Goal: Transaction & Acquisition: Purchase product/service

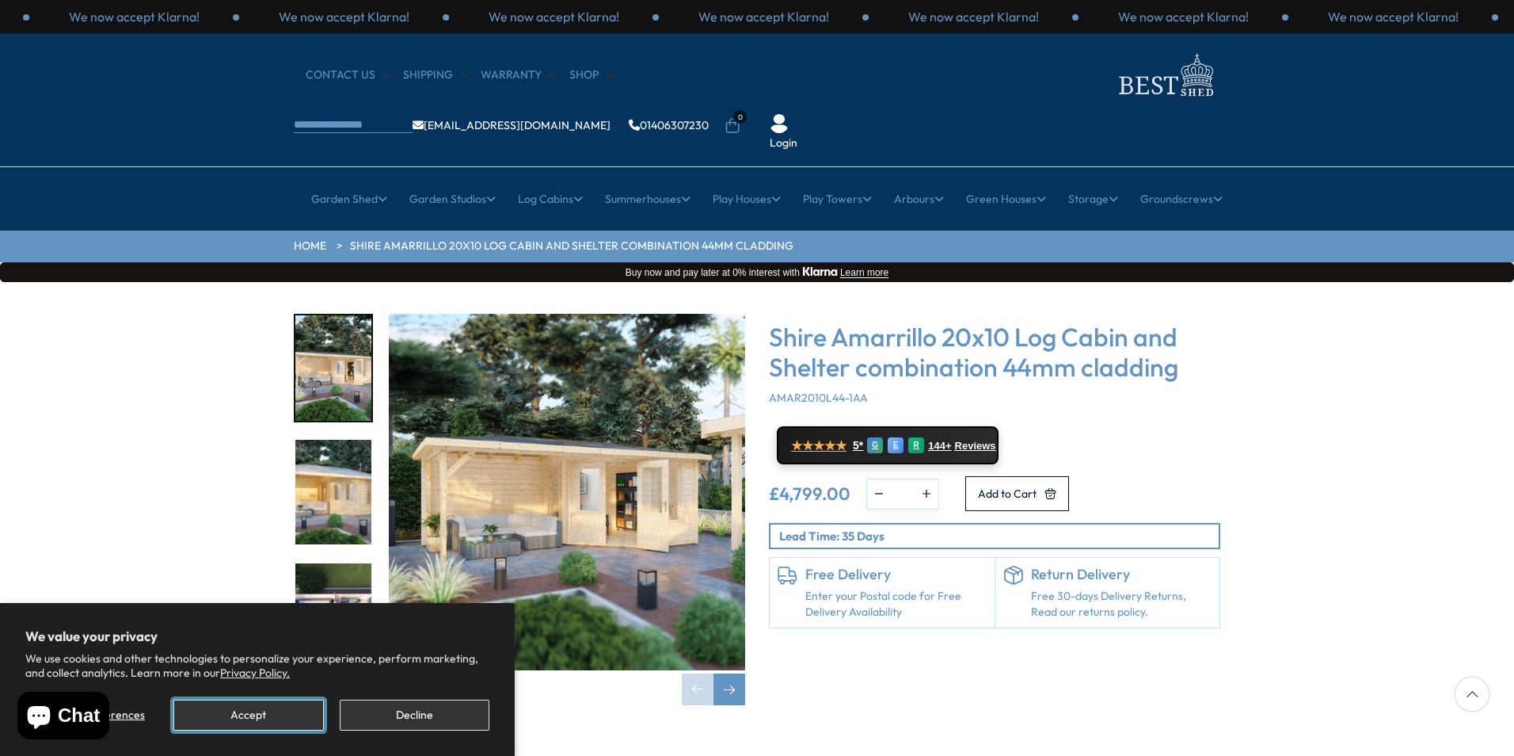
click at [263, 718] on button "Accept" at bounding box center [248, 714] width 150 height 31
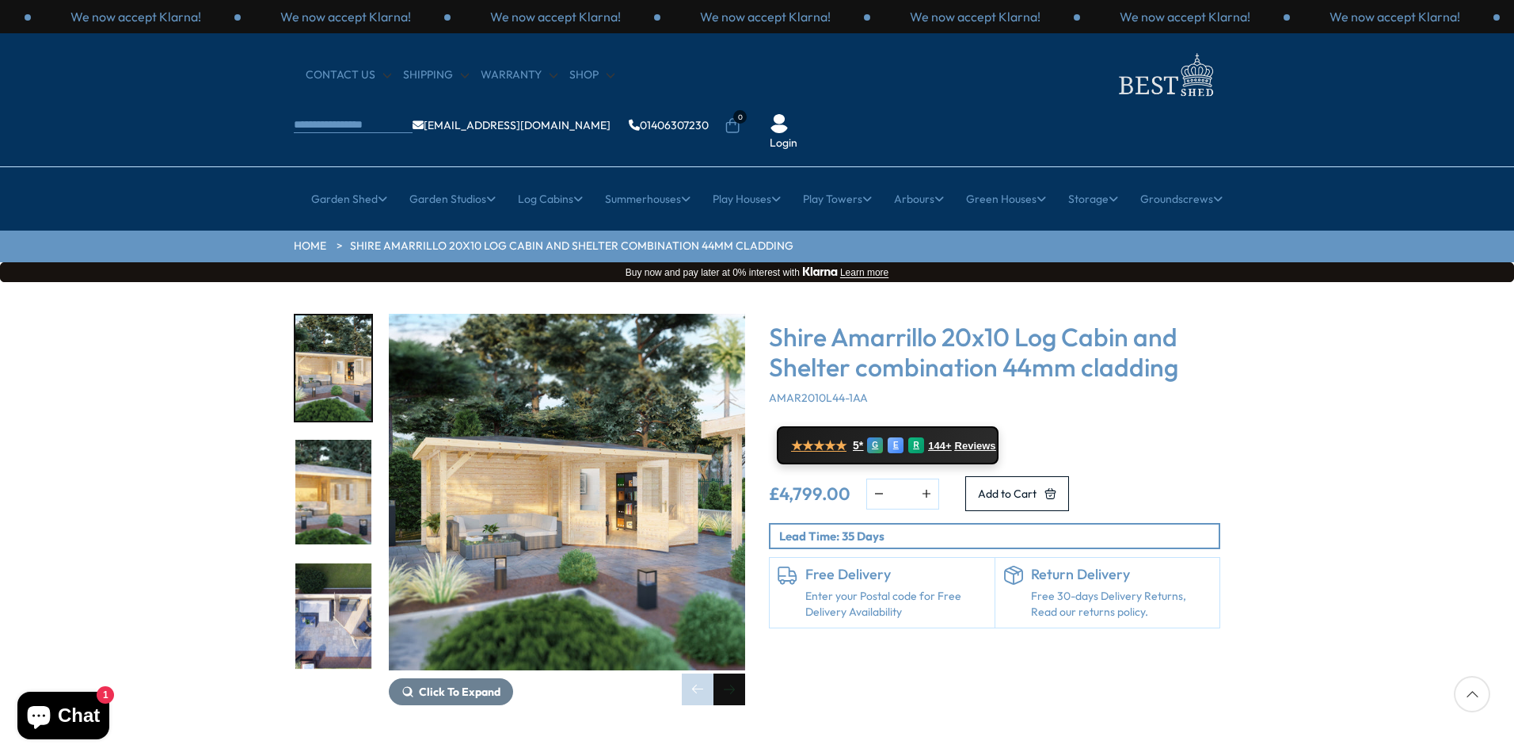
click at [727, 673] on div "Next slide" at bounding box center [730, 689] width 32 height 32
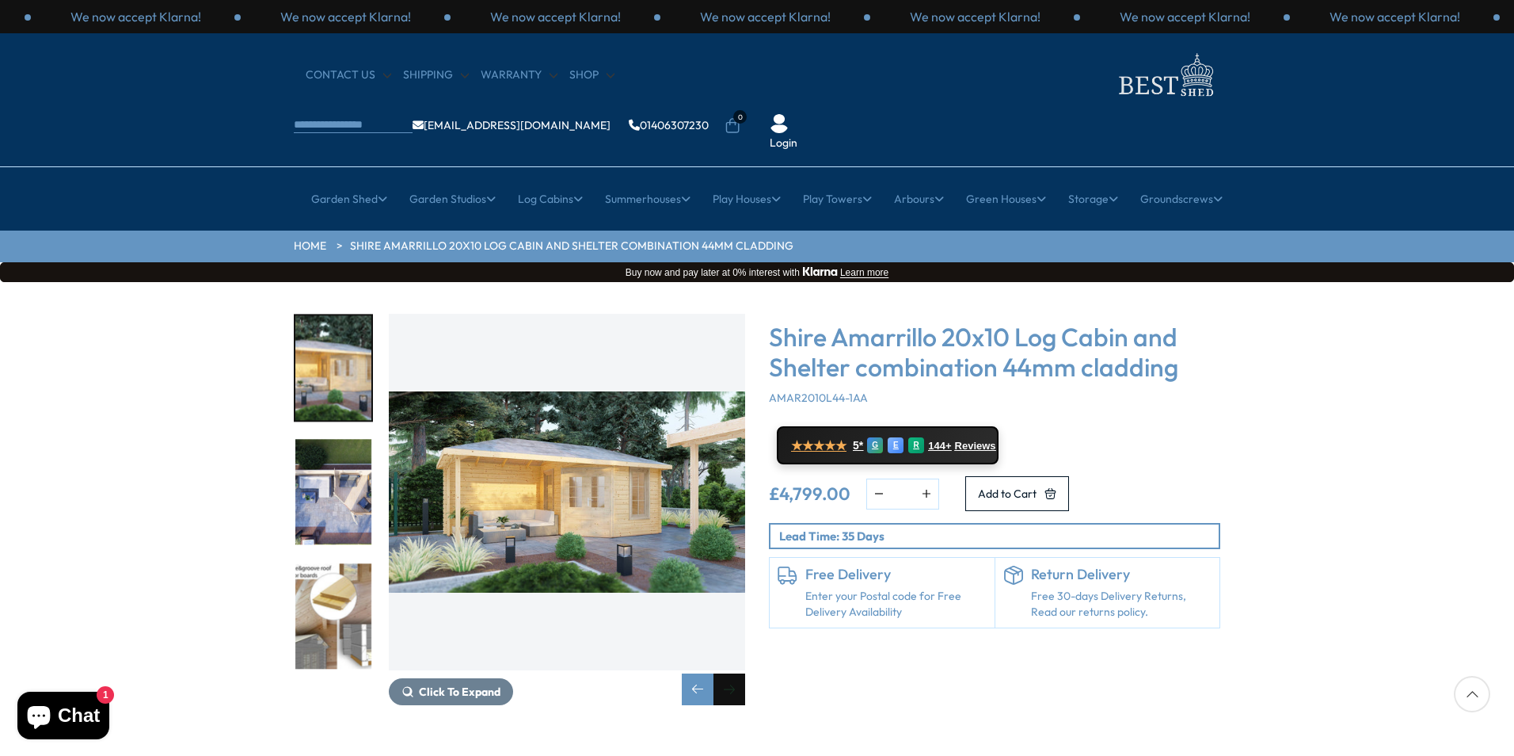
click at [727, 673] on div "Next slide" at bounding box center [730, 689] width 32 height 32
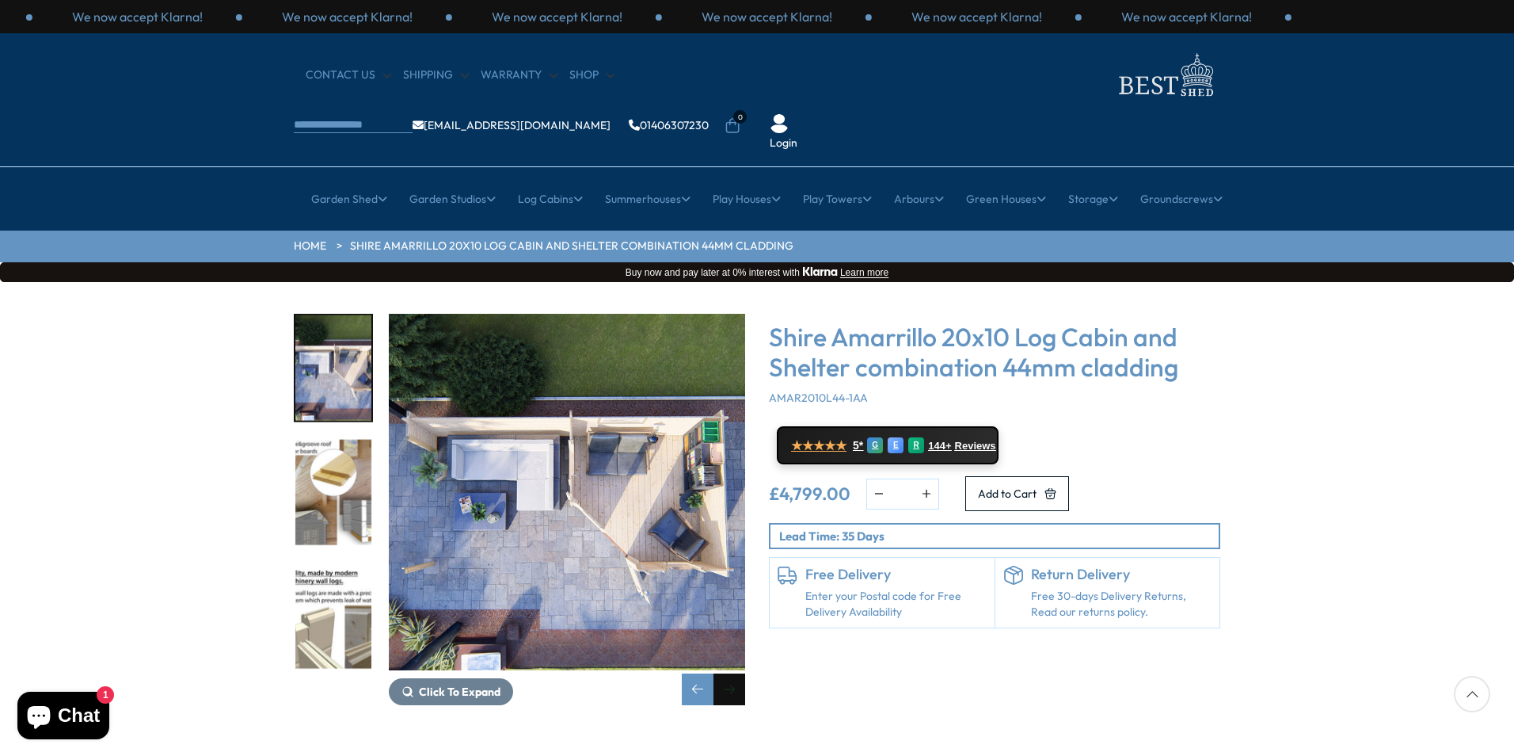
click at [726, 673] on div "Next slide" at bounding box center [730, 689] width 32 height 32
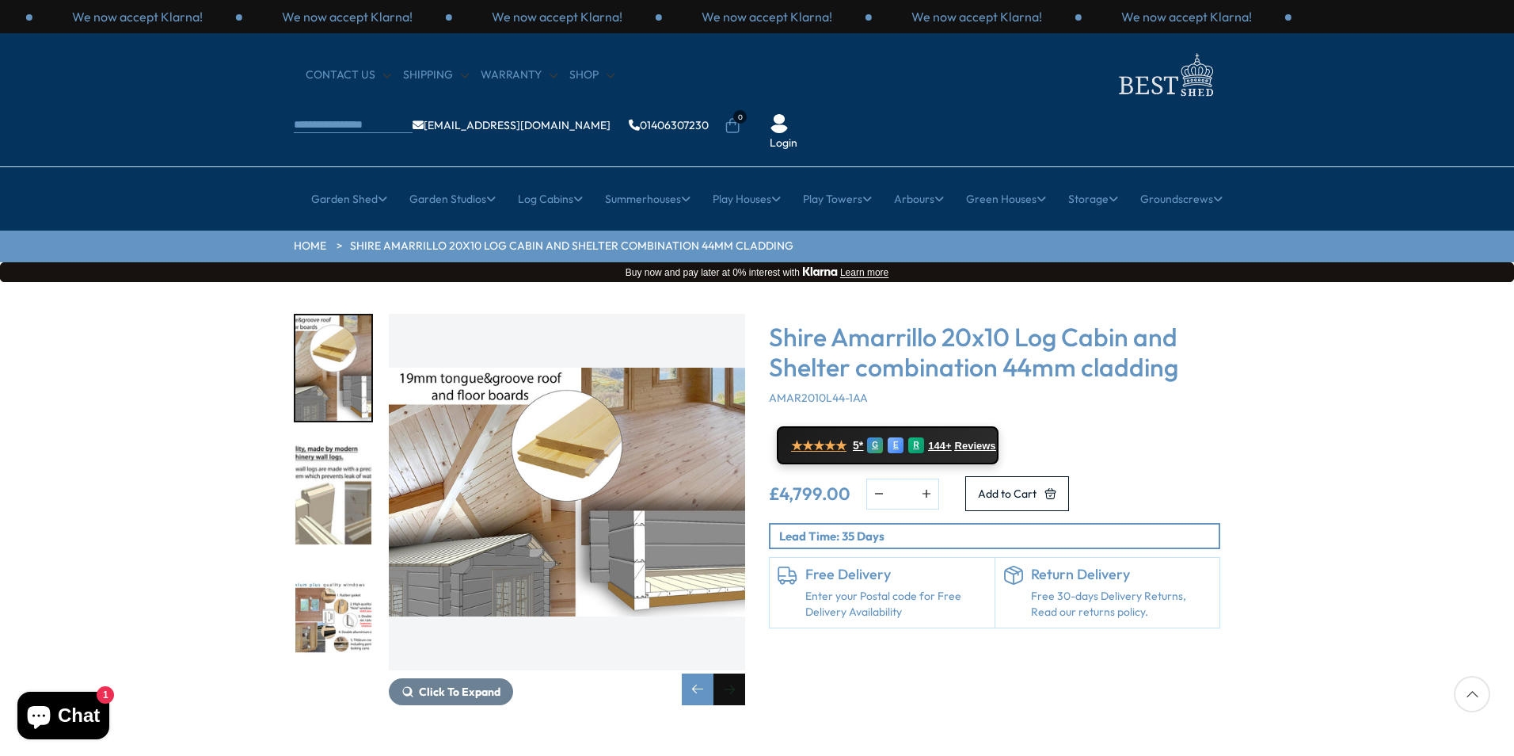
click at [726, 673] on div "Next slide" at bounding box center [730, 689] width 32 height 32
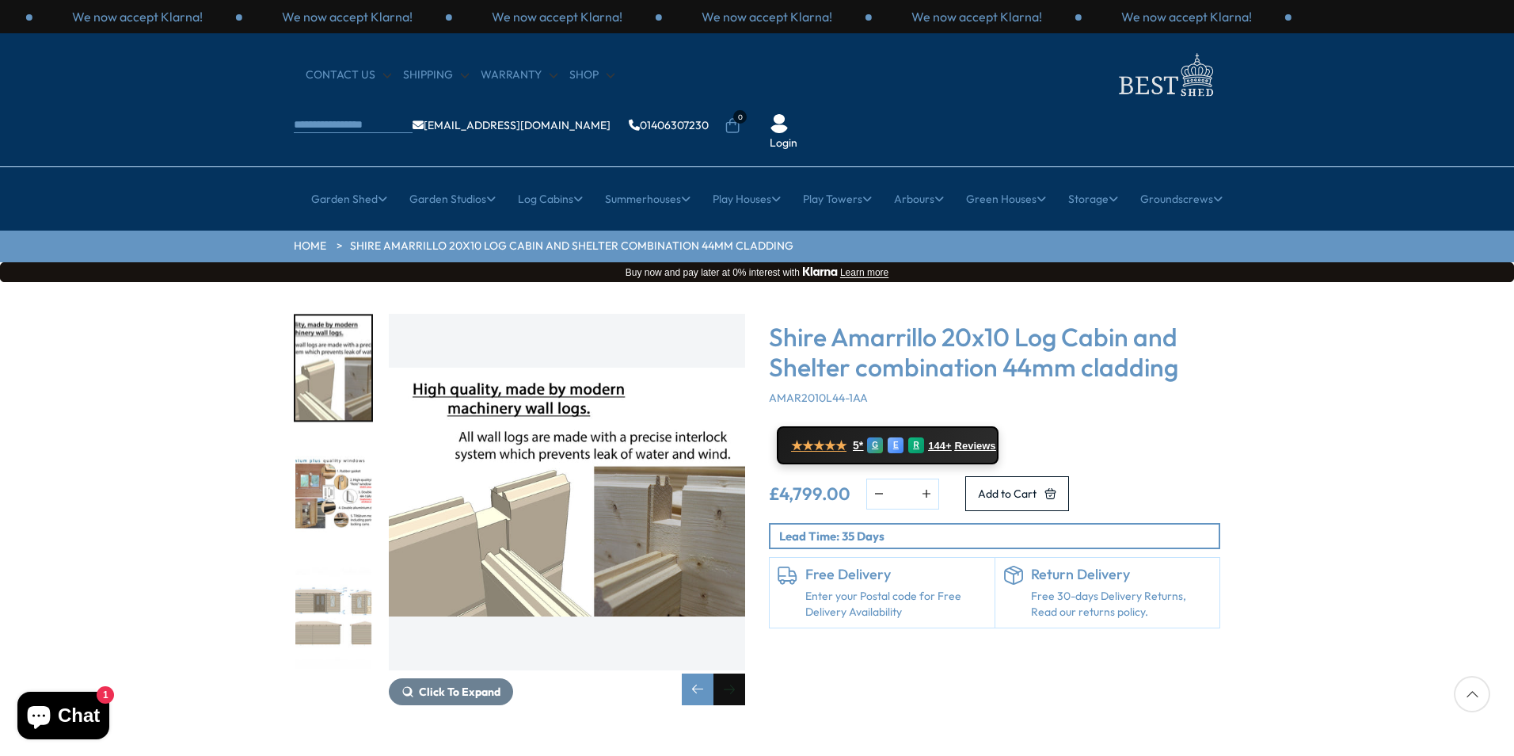
click at [726, 673] on div "Next slide" at bounding box center [730, 689] width 32 height 32
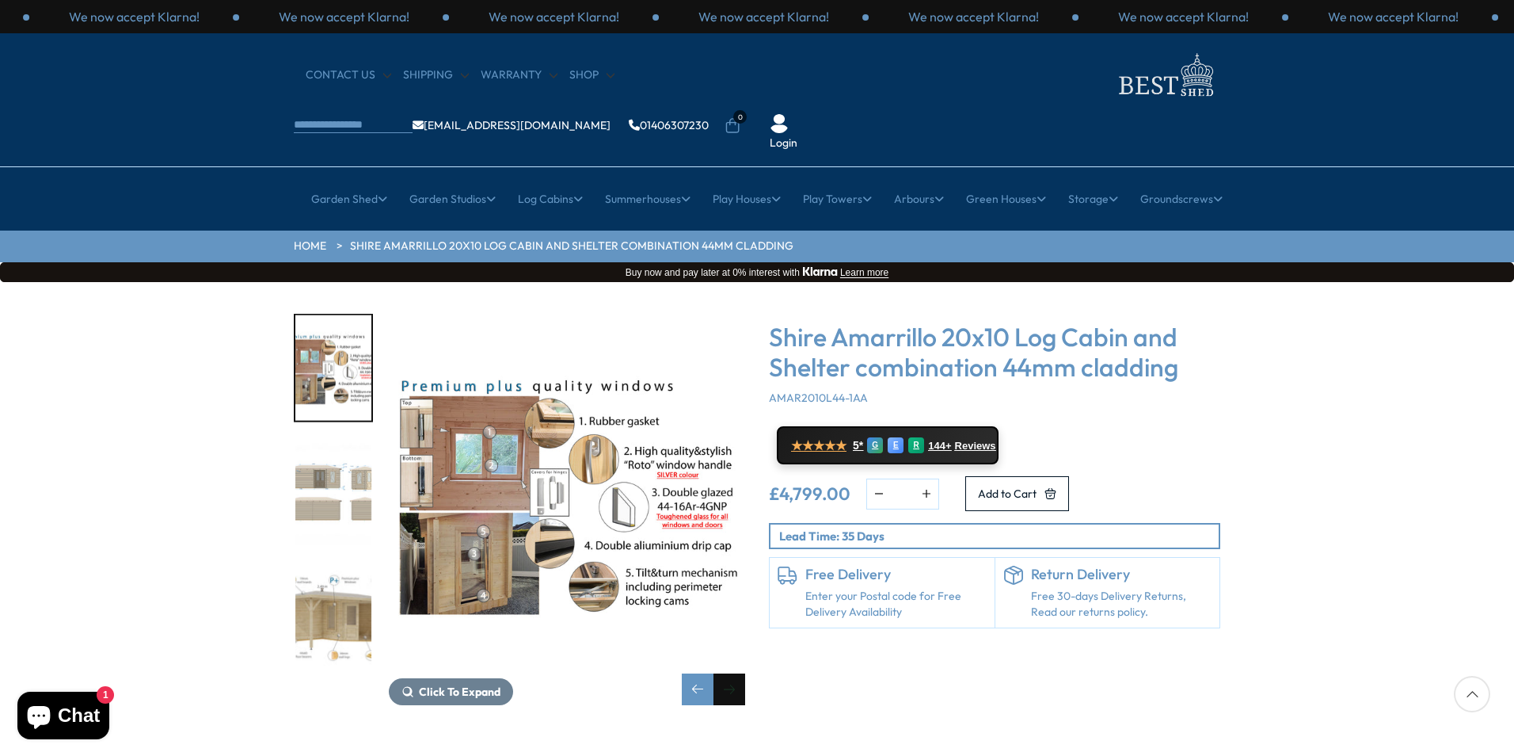
click at [726, 673] on div "Next slide" at bounding box center [730, 689] width 32 height 32
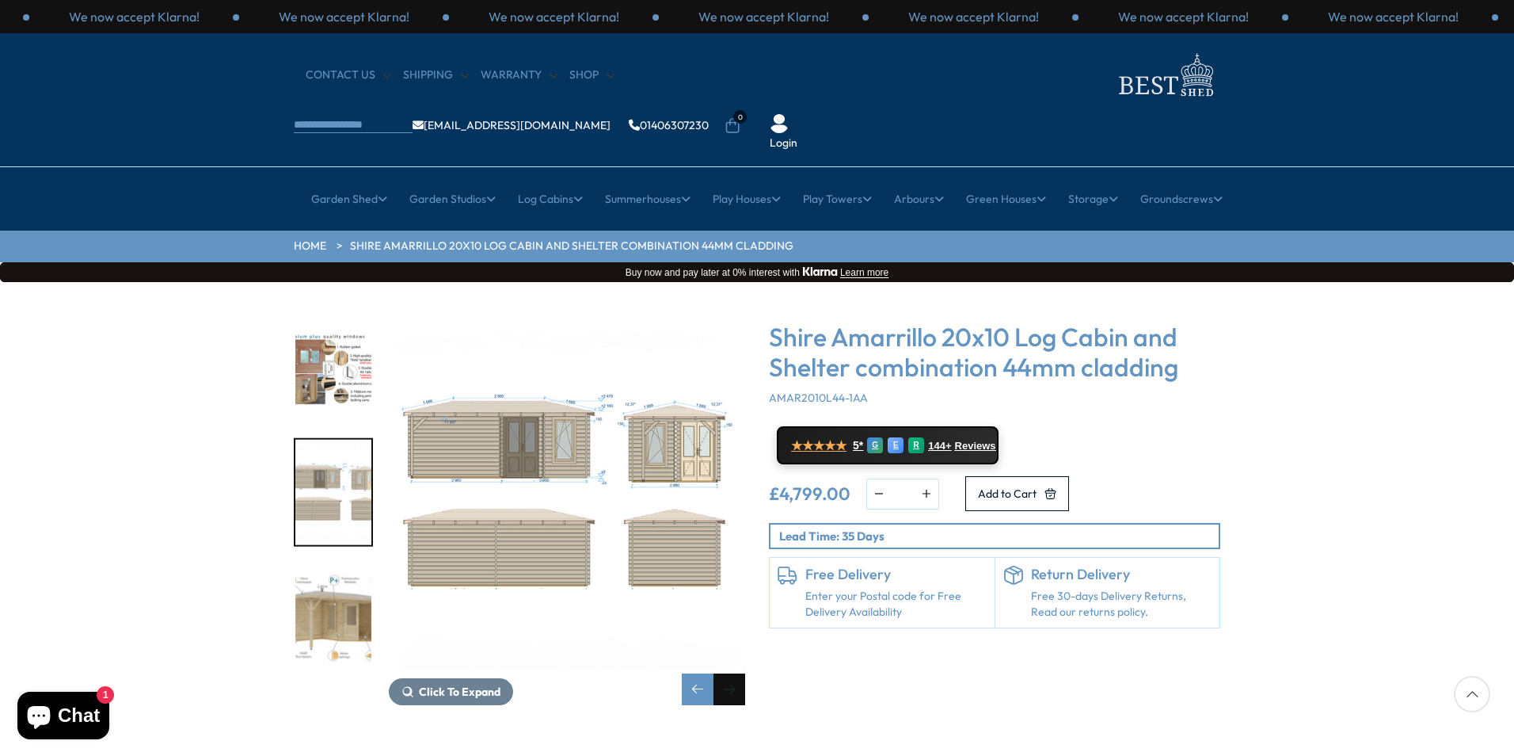
click at [726, 673] on div "Next slide" at bounding box center [730, 689] width 32 height 32
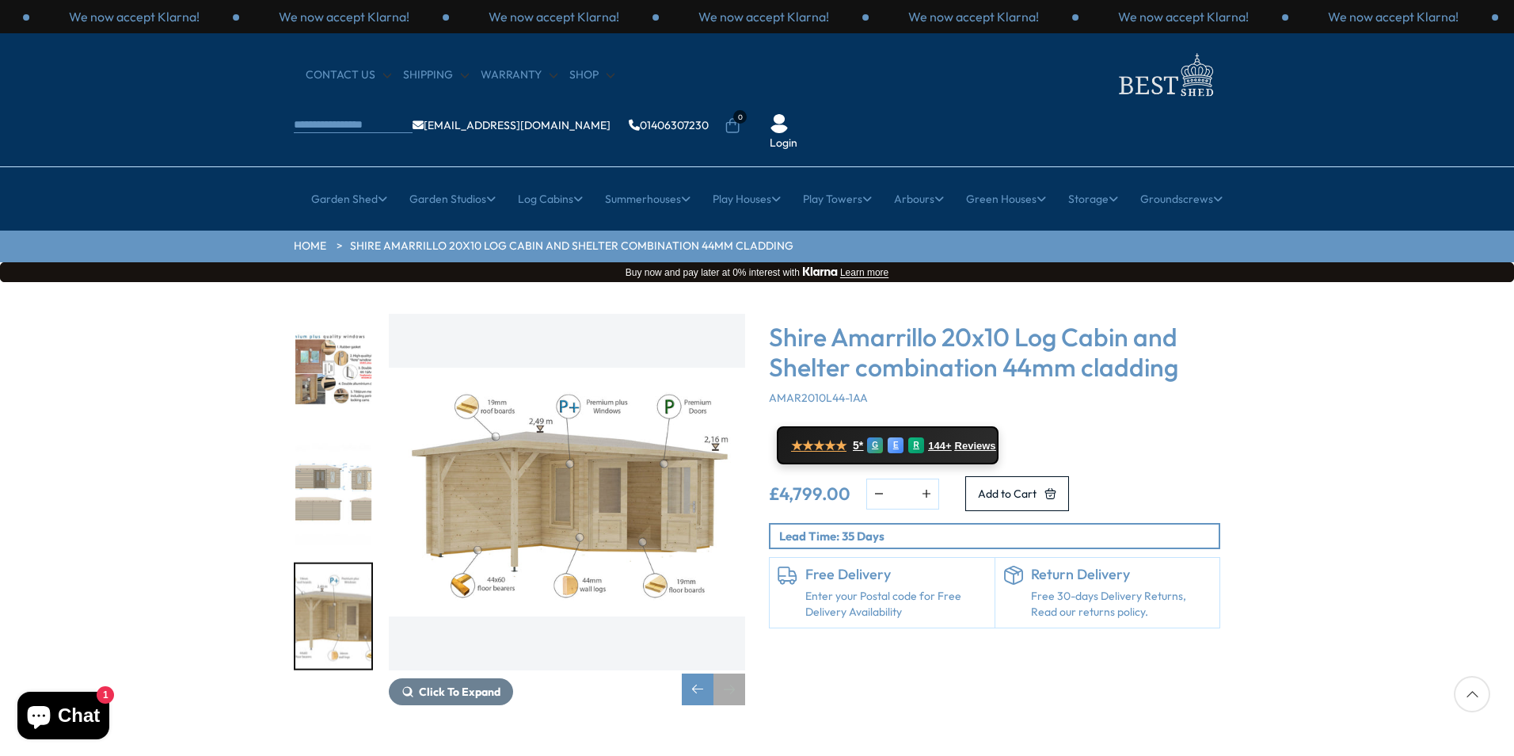
click at [726, 673] on div "Next slide" at bounding box center [730, 689] width 32 height 32
